Goal: Communication & Community: Participate in discussion

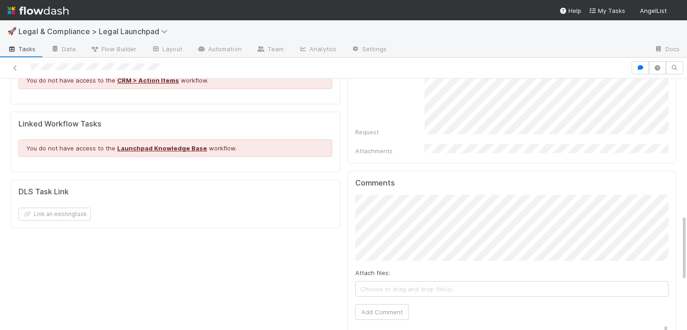
scroll to position [500, 0]
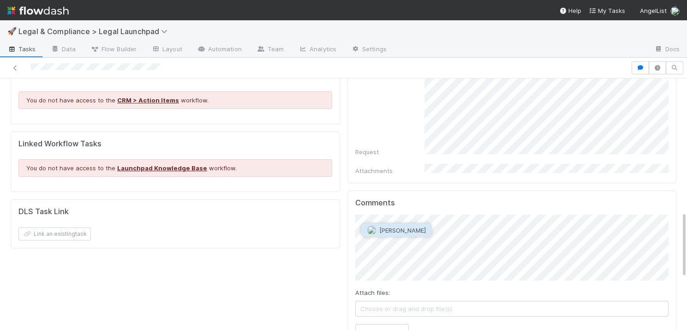
click at [415, 233] on button "Robin Sosnow" at bounding box center [397, 230] width 70 height 13
click at [374, 324] on button "Add Comment" at bounding box center [381, 332] width 53 height 16
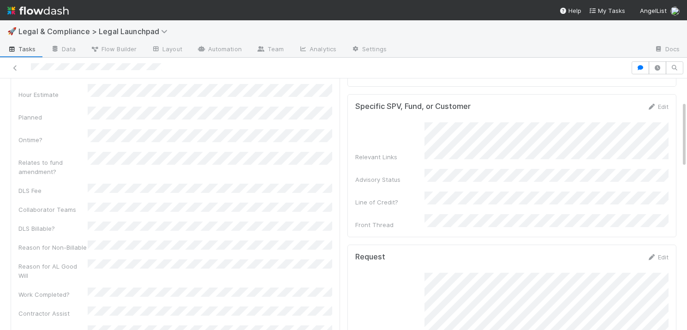
scroll to position [0, 0]
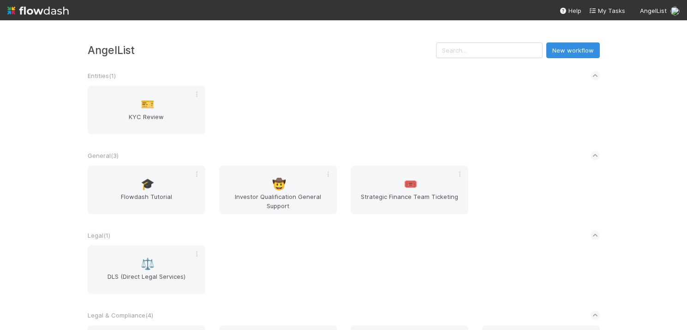
scroll to position [75, 0]
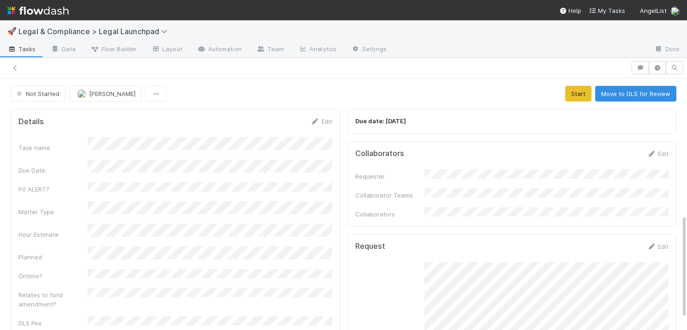
scroll to position [329, 0]
